Goal: Navigation & Orientation: Go to known website

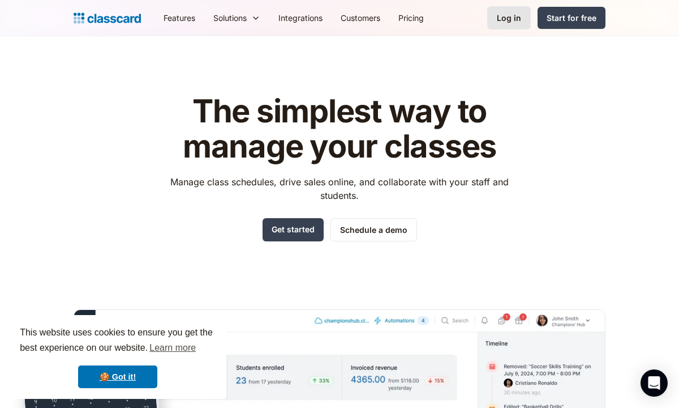
click at [520, 18] on div "Log in" at bounding box center [509, 18] width 24 height 12
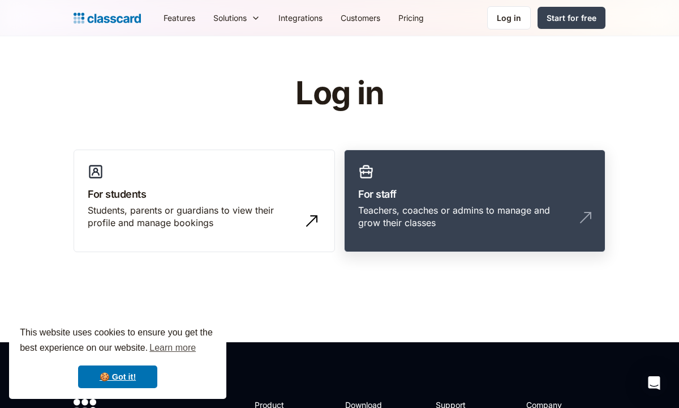
click at [458, 204] on div "Teachers, coaches or admins to manage and grow their classes" at bounding box center [463, 216] width 211 height 25
